Goal: Information Seeking & Learning: Learn about a topic

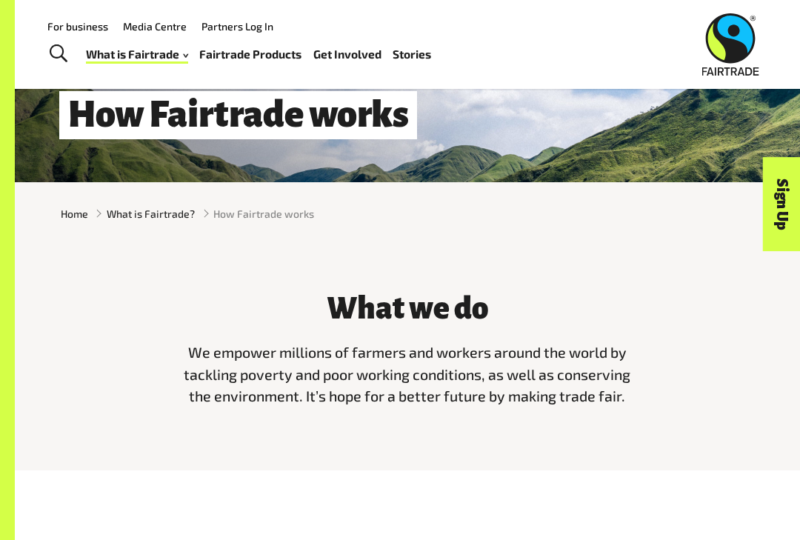
scroll to position [137, 0]
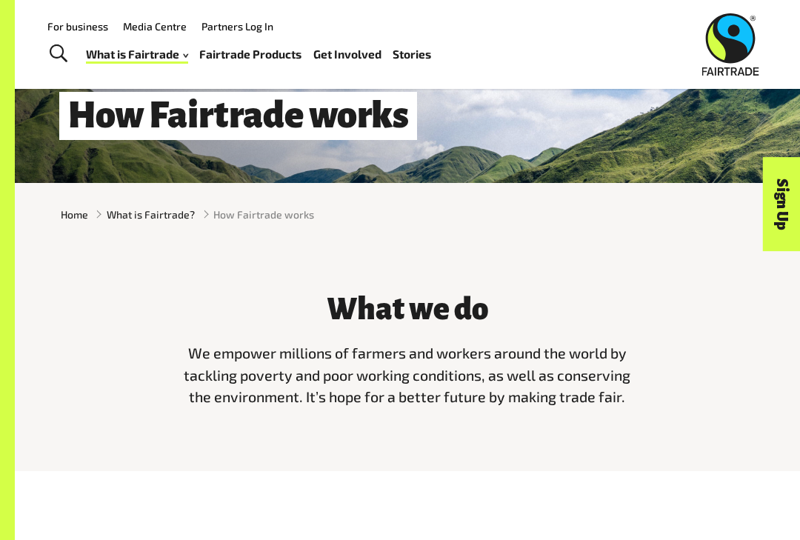
click at [167, 211] on span "What is Fairtrade?" at bounding box center [151, 215] width 88 height 16
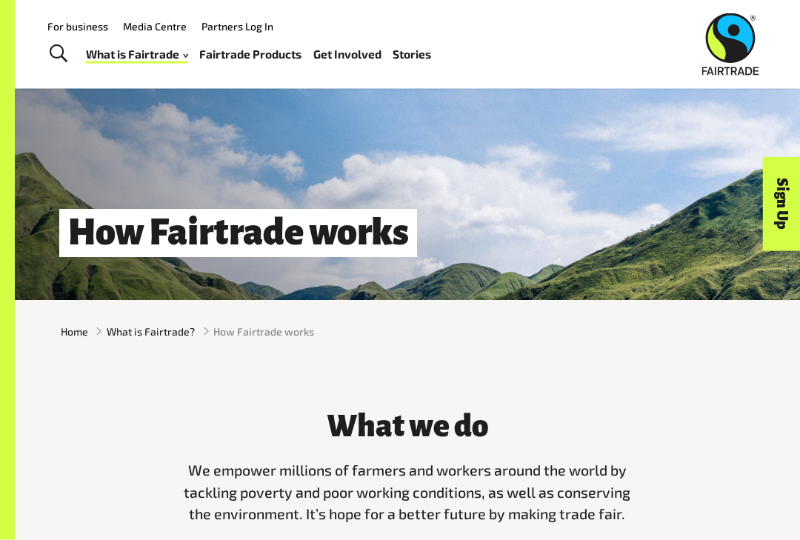
scroll to position [0, 0]
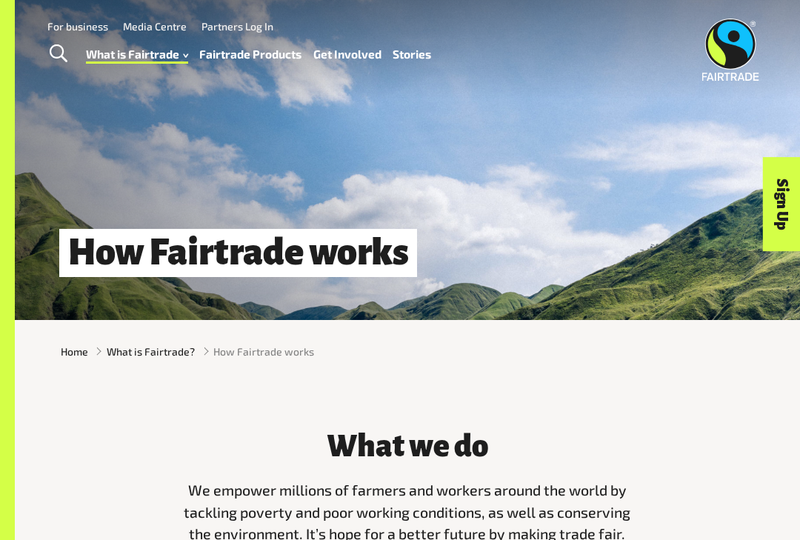
click at [204, 81] on link "How Fairtrade works" at bounding box center [155, 92] width 163 height 23
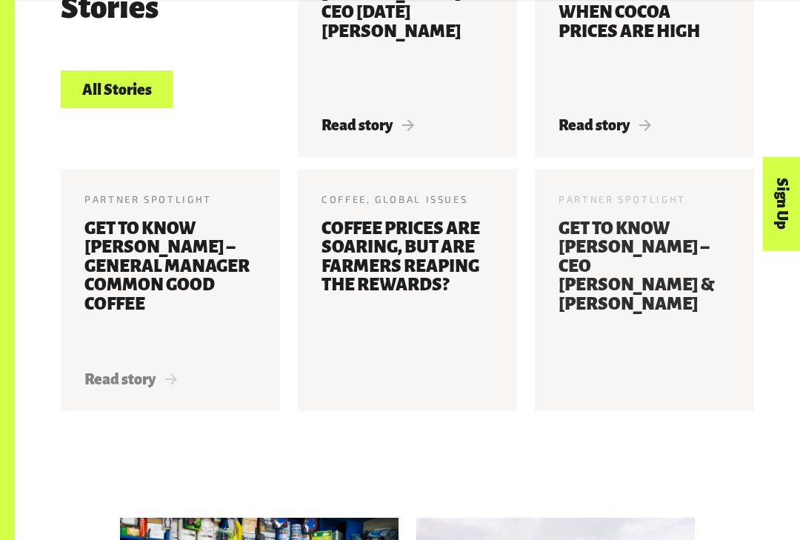
scroll to position [3005, 0]
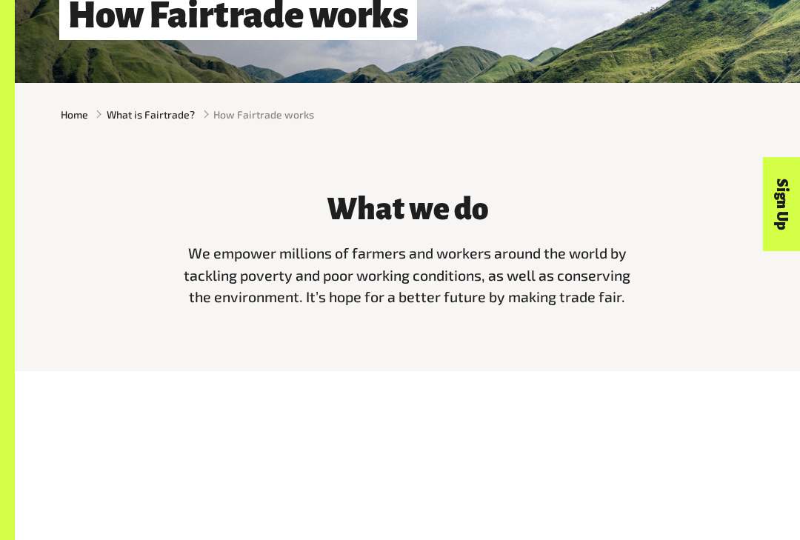
scroll to position [272, 0]
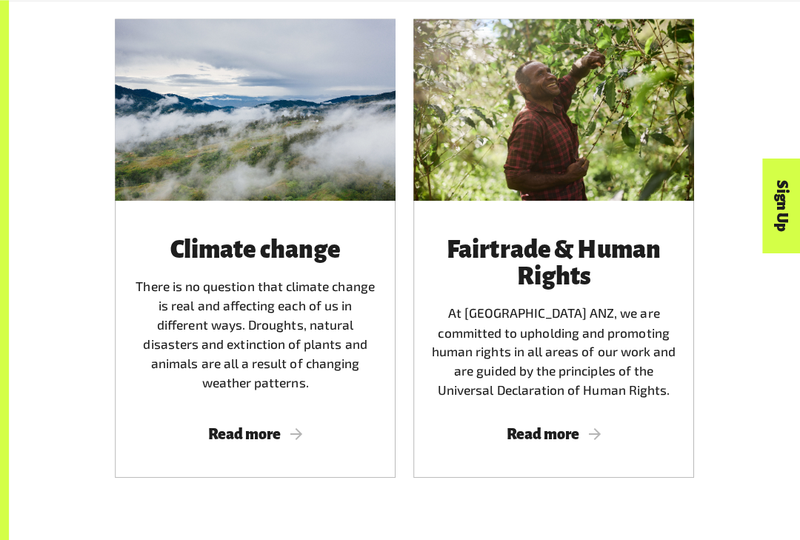
scroll to position [2423, 0]
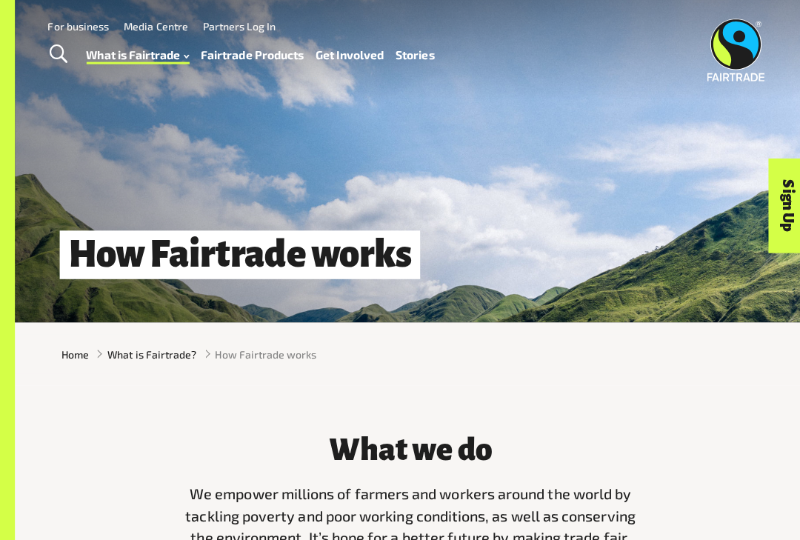
click at [270, 348] on span "How Fairtrade works" at bounding box center [263, 352] width 101 height 16
click at [289, 348] on span "How Fairtrade works" at bounding box center [263, 352] width 101 height 16
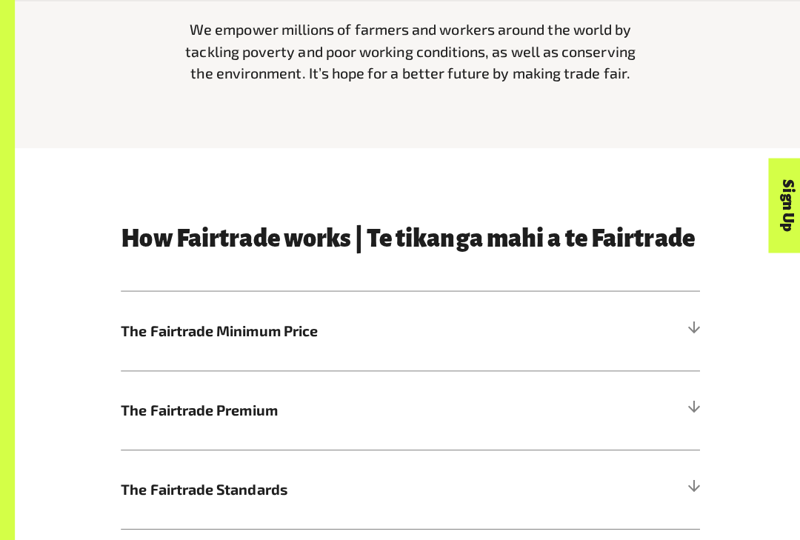
scroll to position [475, 0]
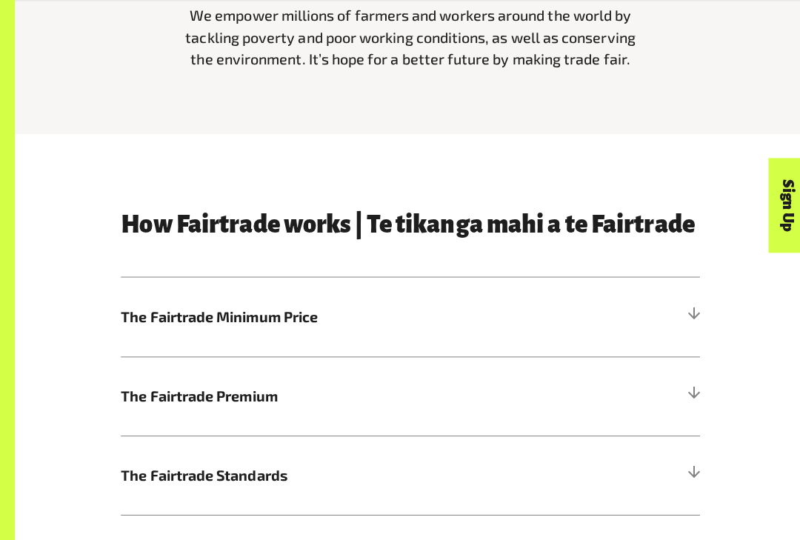
click at [691, 396] on div at bounding box center [687, 393] width 13 height 13
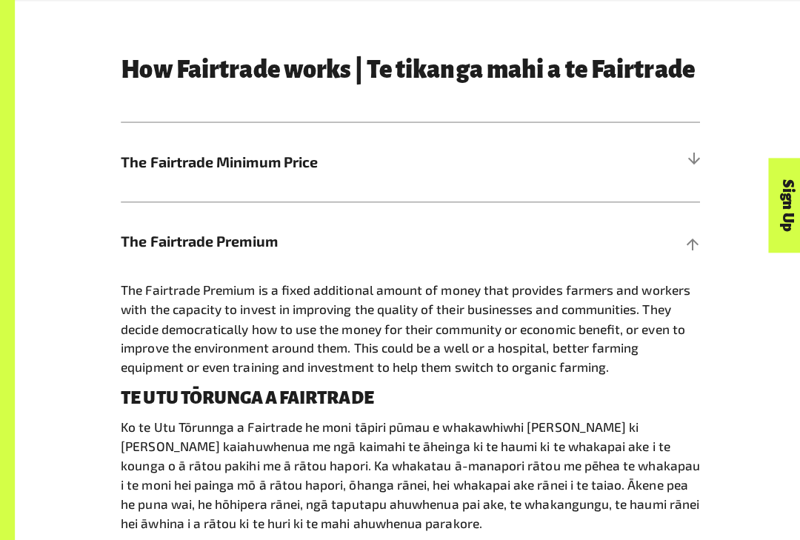
scroll to position [629, 0]
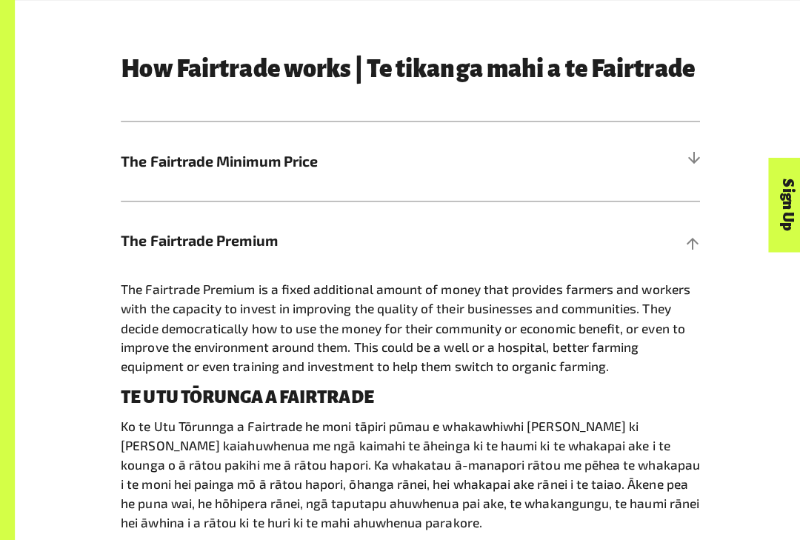
click at [675, 150] on h5 "The Fairtrade Minimum Price" at bounding box center [407, 160] width 575 height 79
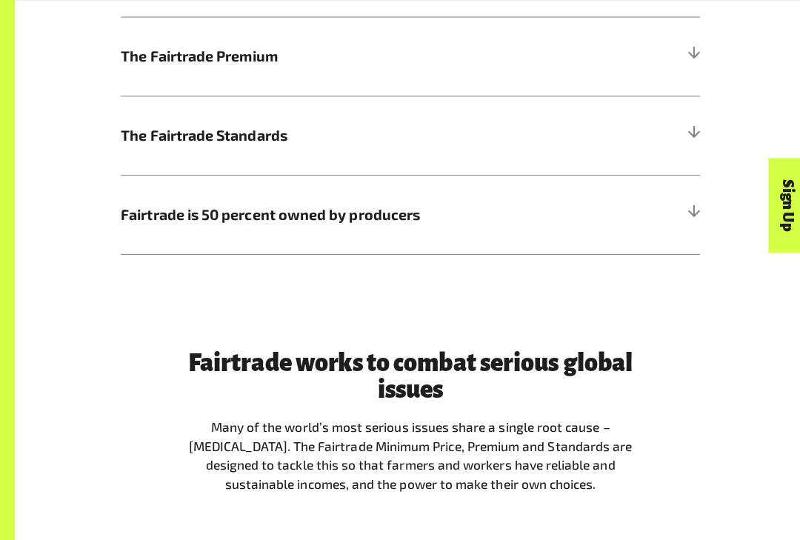
scroll to position [1132, 0]
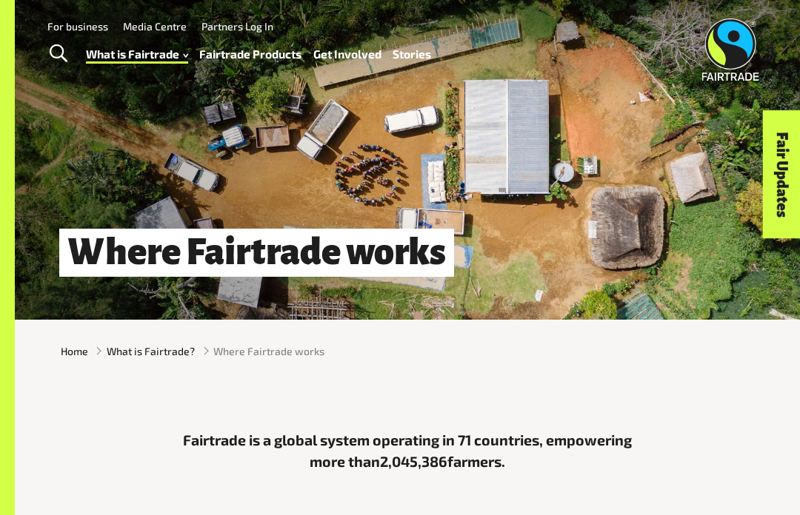
click at [203, 81] on link "How Fairtrade works" at bounding box center [155, 92] width 163 height 23
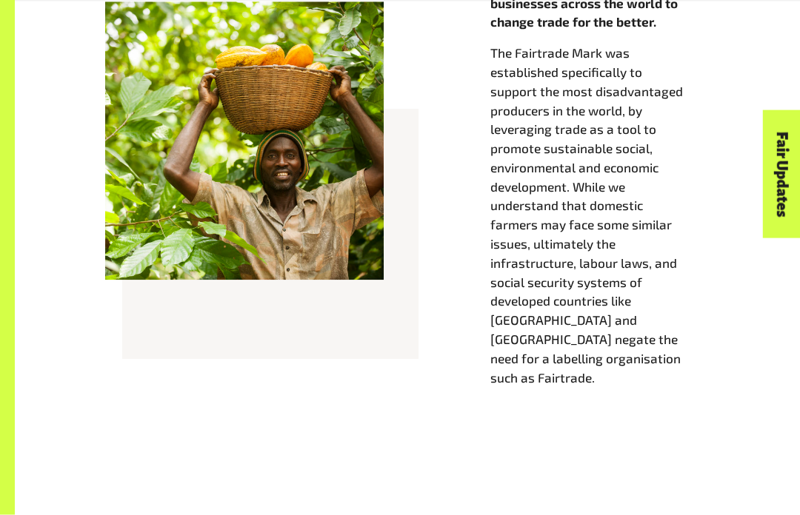
scroll to position [630, 0]
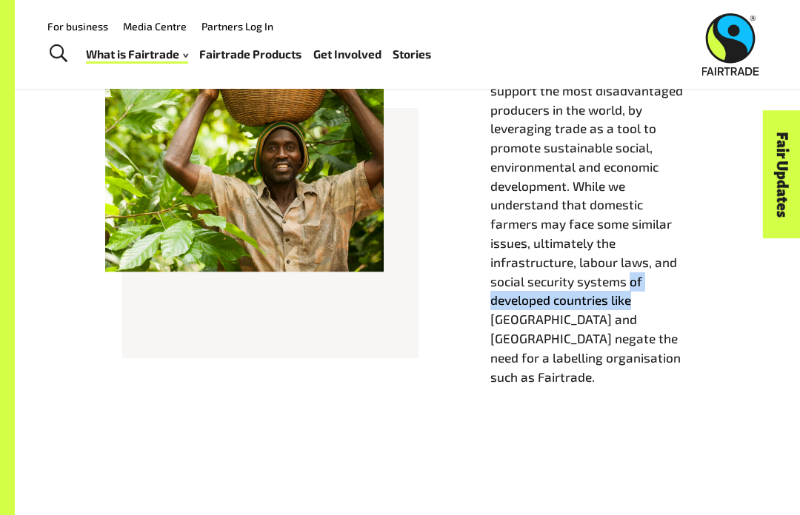
click at [736, 373] on div "Fairtrade connects farmers and workers from developing countries with consumers…" at bounding box center [407, 192] width 711 height 512
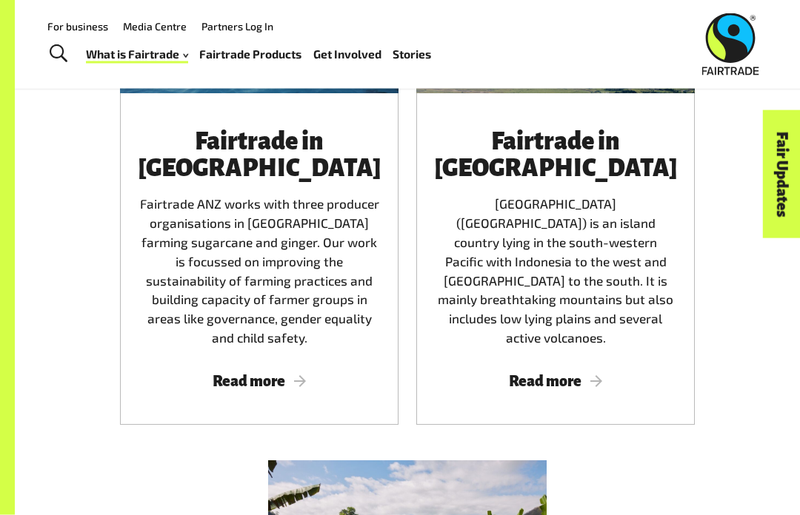
scroll to position [2363, 0]
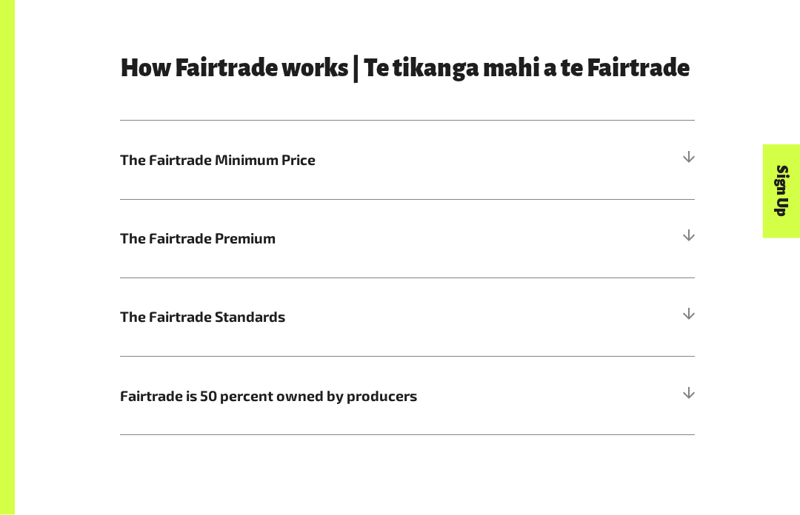
scroll to position [633, 0]
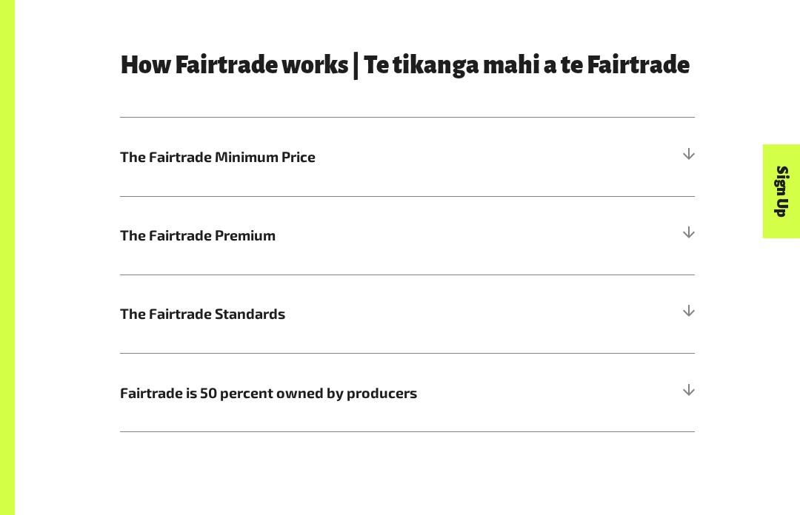
click at [681, 309] on div at bounding box center [687, 313] width 13 height 13
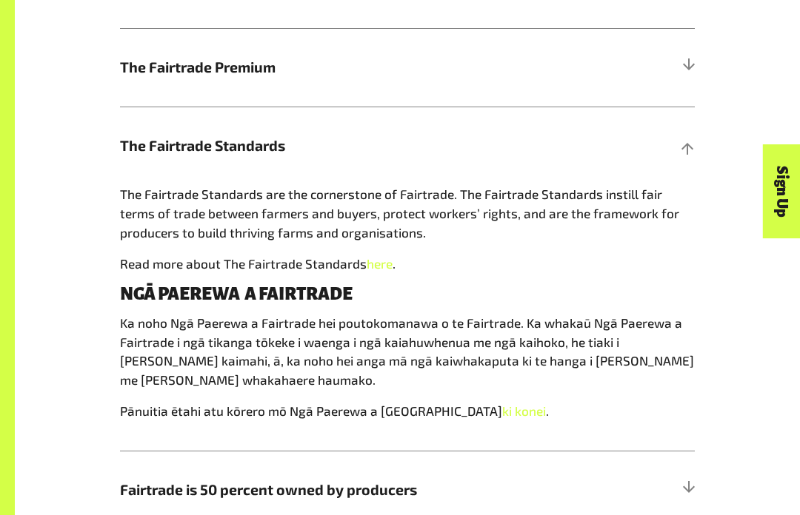
scroll to position [800, 0]
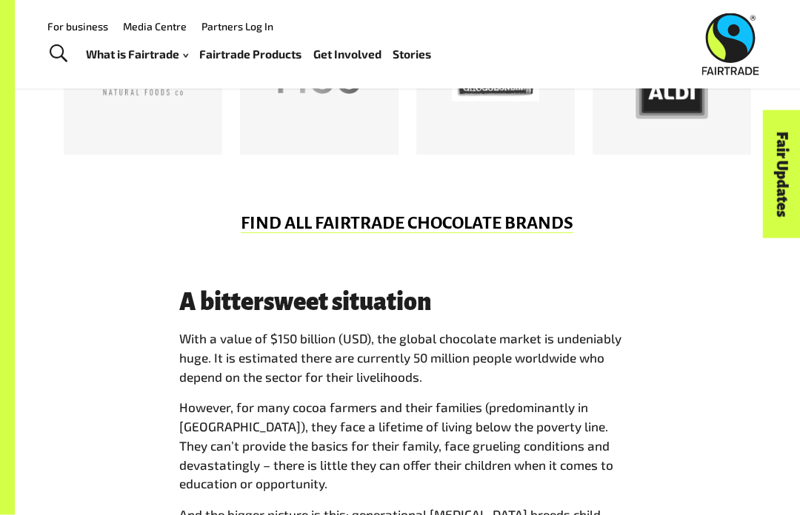
scroll to position [818, 0]
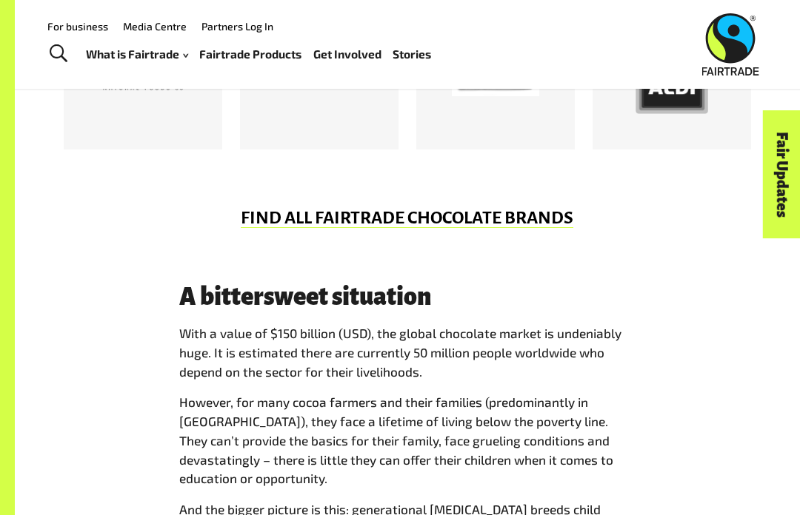
click at [90, 433] on div "A bittersweet situation With a value of $150 billion (USD), the global chocolat…" at bounding box center [407, 480] width 711 height 393
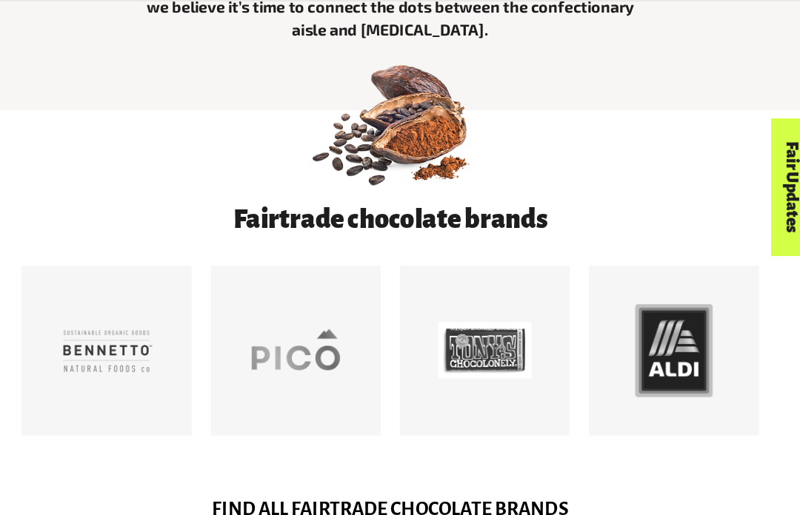
scroll to position [560, 0]
